Goal: Obtain resource: Obtain resource

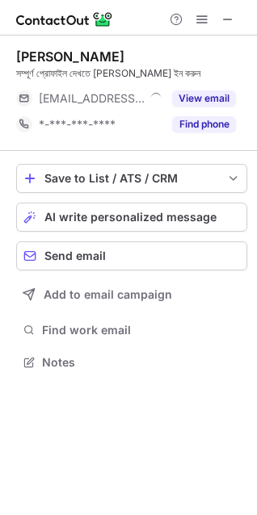
scroll to position [351, 257]
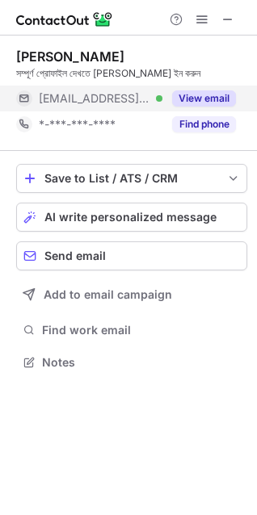
click at [224, 96] on button "View email" at bounding box center [204, 98] width 64 height 16
click at [162, 96] on div "***@easternhealth.org.au Verified" at bounding box center [101, 98] width 124 height 15
click at [204, 96] on div "***@easternhealth.org.au" at bounding box center [137, 98] width 197 height 15
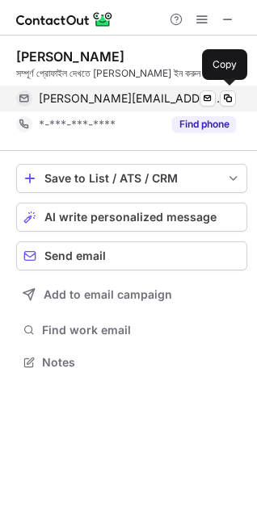
click at [169, 96] on span "peter.smith@easternhealth.org.au" at bounding box center [131, 98] width 185 height 15
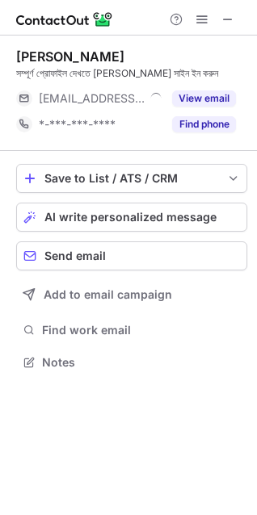
scroll to position [351, 257]
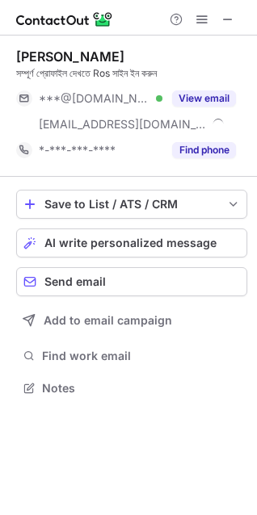
scroll to position [377, 257]
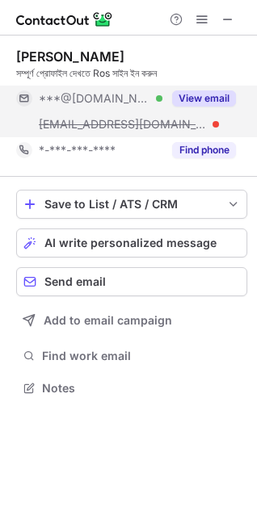
click at [184, 98] on button "View email" at bounding box center [204, 98] width 64 height 16
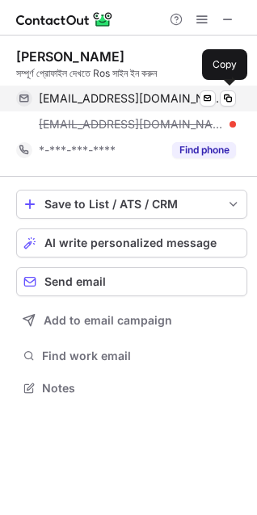
click at [141, 97] on span "rhincks@hotmail.com" at bounding box center [131, 98] width 185 height 15
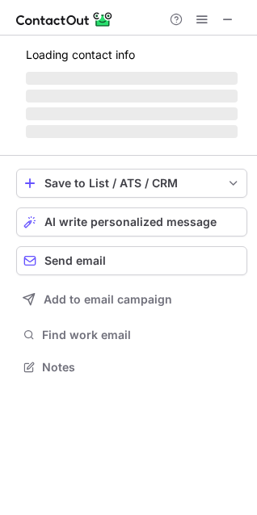
scroll to position [351, 257]
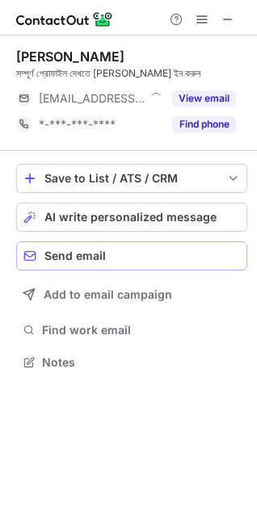
scroll to position [351, 257]
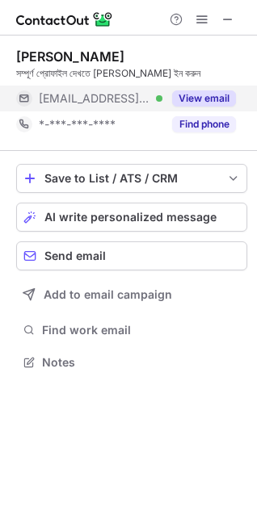
click at [200, 101] on button "View email" at bounding box center [204, 98] width 64 height 16
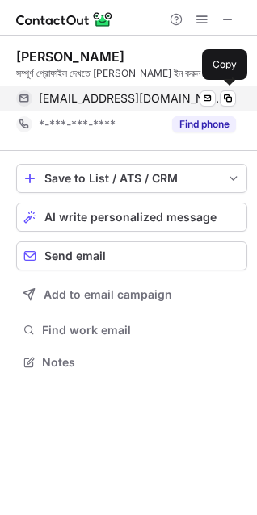
click at [173, 101] on span "tina_patterson@health.qld.gov.au" at bounding box center [131, 98] width 185 height 15
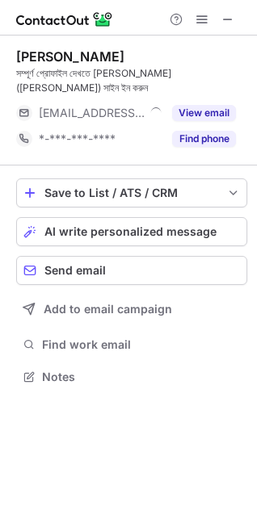
scroll to position [366, 257]
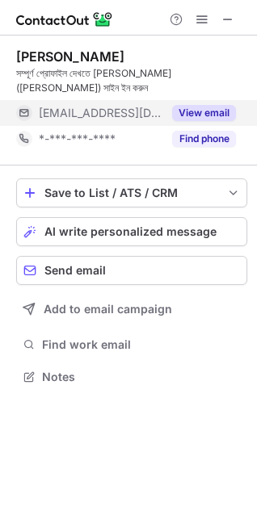
click at [204, 115] on button "View email" at bounding box center [204, 113] width 64 height 16
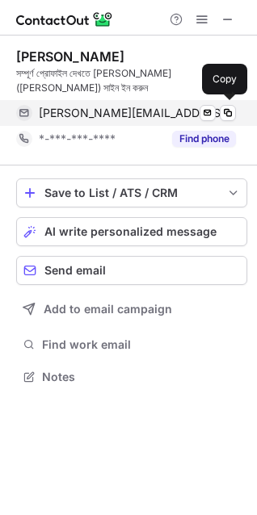
click at [140, 120] on div "[PERSON_NAME][EMAIL_ADDRESS][PERSON_NAME][DOMAIN_NAME] Send email Copy" at bounding box center [126, 113] width 220 height 26
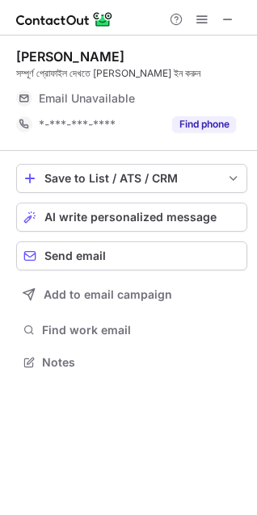
scroll to position [351, 257]
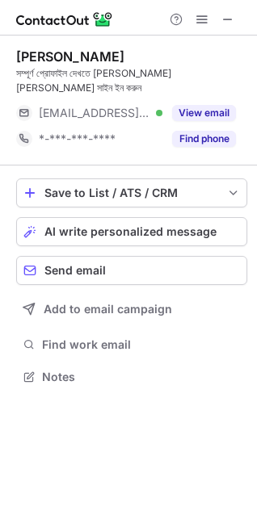
scroll to position [366, 257]
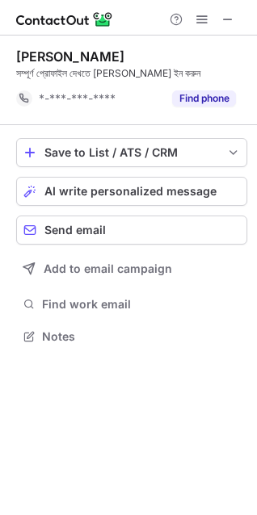
scroll to position [325, 257]
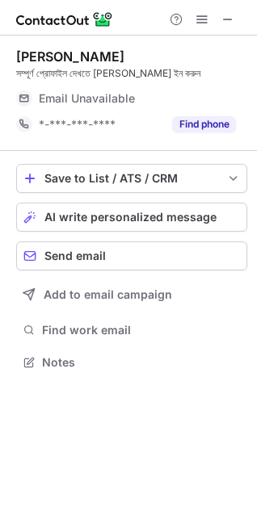
scroll to position [356, 257]
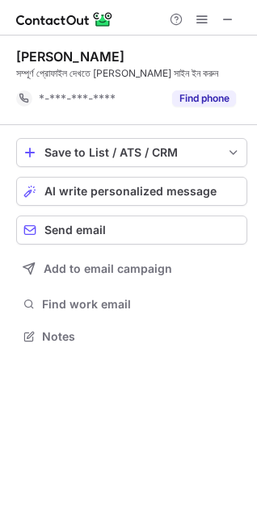
scroll to position [325, 257]
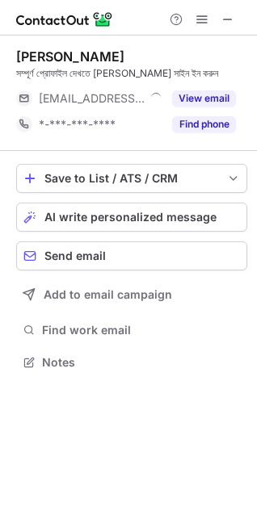
scroll to position [351, 257]
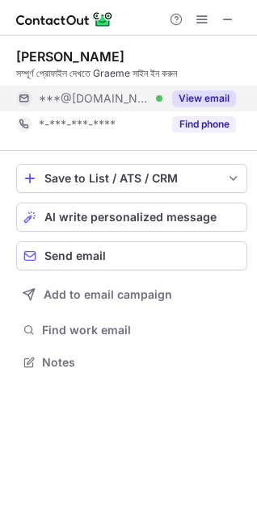
click at [190, 86] on div "View email" at bounding box center [198, 99] width 73 height 26
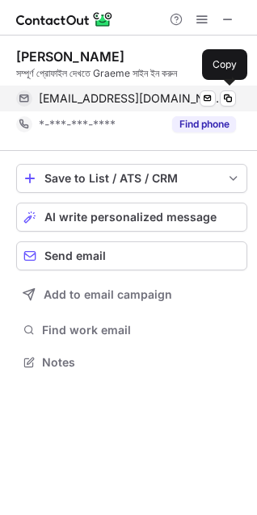
click at [103, 100] on span "[EMAIL_ADDRESS][DOMAIN_NAME]" at bounding box center [131, 98] width 185 height 15
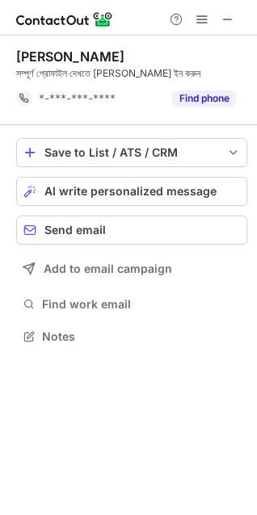
scroll to position [325, 257]
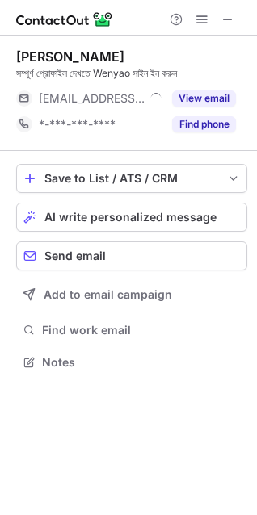
scroll to position [351, 257]
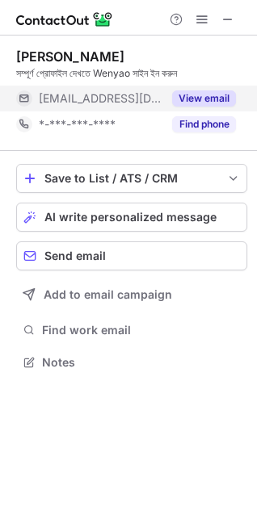
click at [100, 99] on span "[EMAIL_ADDRESS][DOMAIN_NAME]" at bounding box center [101, 98] width 124 height 15
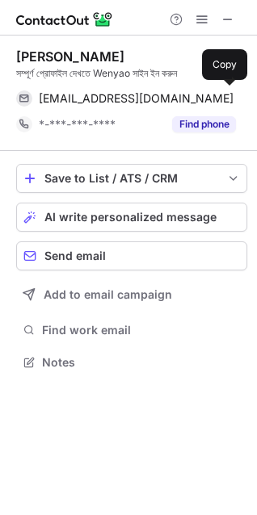
click at [100, 99] on span "[EMAIL_ADDRESS][DOMAIN_NAME]" at bounding box center [136, 98] width 195 height 15
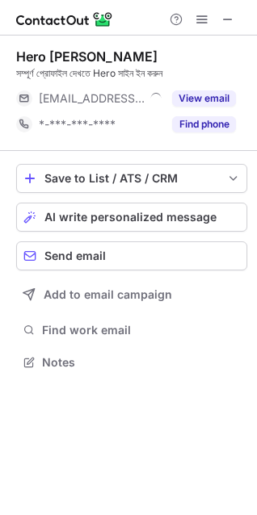
scroll to position [351, 257]
